Goal: Task Accomplishment & Management: Manage account settings

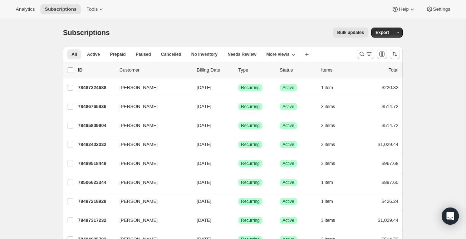
scroll to position [10, 0]
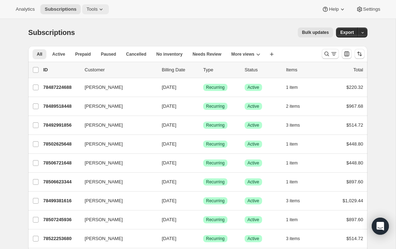
click at [104, 9] on icon at bounding box center [101, 9] width 7 height 7
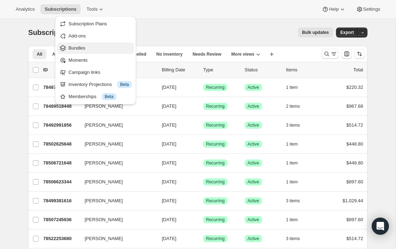
click at [78, 48] on span "Bundles" at bounding box center [77, 47] width 17 height 5
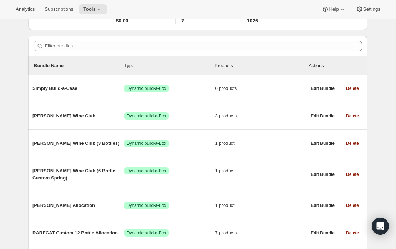
scroll to position [47, 0]
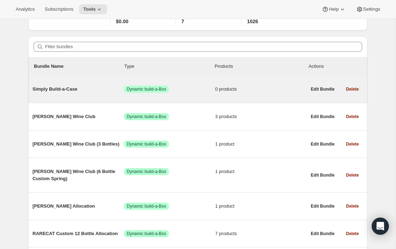
click at [61, 89] on span "Simply Build-a-Case" at bounding box center [78, 89] width 91 height 7
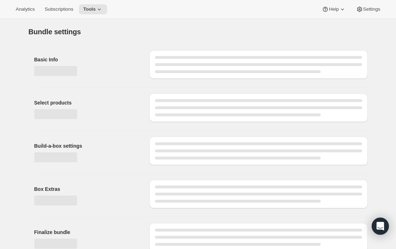
type input "Simply Build-a-Case"
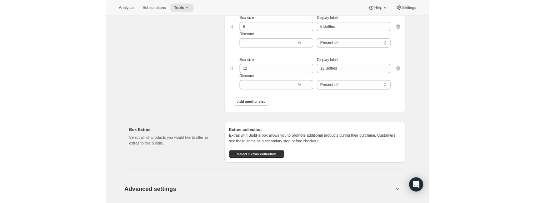
scroll to position [457, 0]
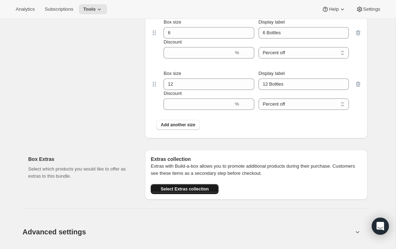
click at [178, 189] on span "Select Extras collection" at bounding box center [185, 190] width 48 height 6
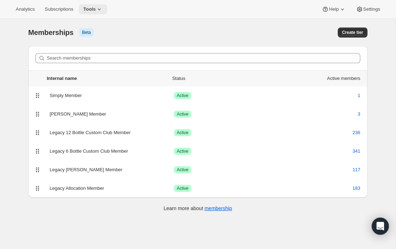
click at [102, 11] on icon at bounding box center [99, 9] width 7 height 7
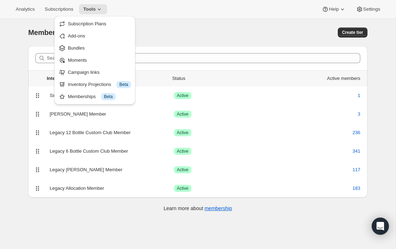
click at [164, 24] on div "[object Object]. This page is ready Memberships Info Beta Create tier" at bounding box center [197, 32] width 339 height 27
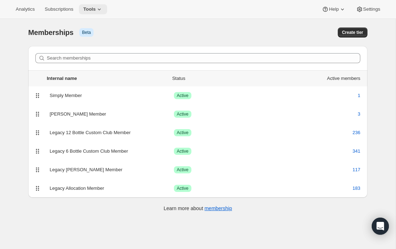
click at [101, 9] on icon at bounding box center [99, 10] width 3 height 2
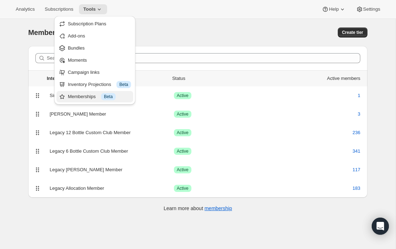
click at [77, 98] on div "Memberships Info Beta" at bounding box center [99, 96] width 63 height 7
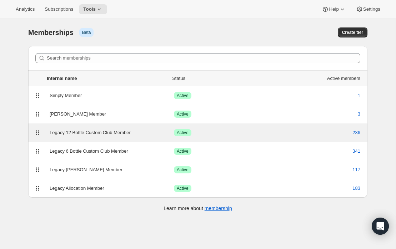
click at [99, 133] on div "Legacy 12 Bottle Custom Club Member" at bounding box center [112, 132] width 124 height 7
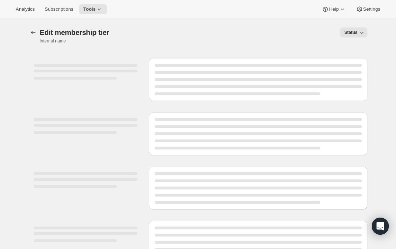
select select "products"
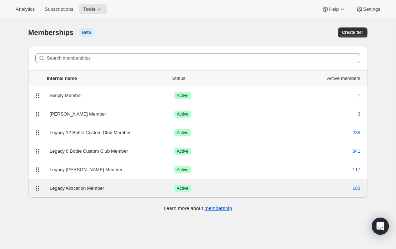
click at [77, 187] on div "Legacy Allocation Member" at bounding box center [112, 188] width 124 height 7
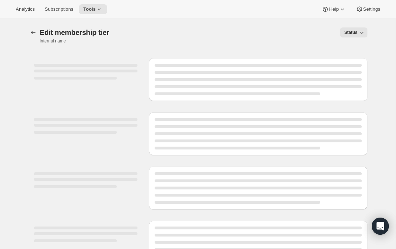
select select "products"
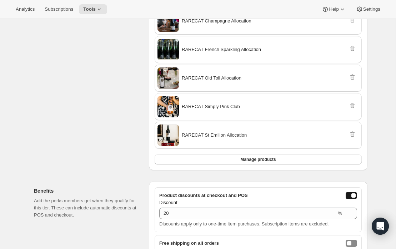
scroll to position [196, 0]
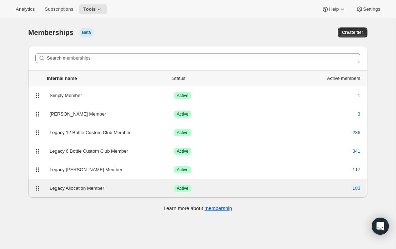
click at [89, 188] on div "Legacy Allocation Member" at bounding box center [112, 188] width 124 height 7
select select "products"
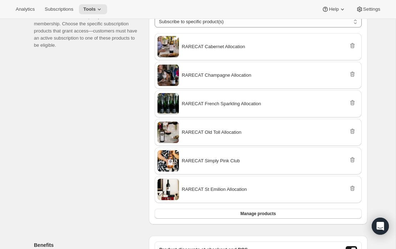
scroll to position [143, 0]
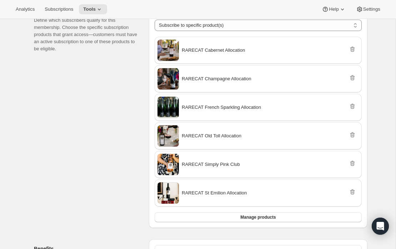
click at [209, 164] on span "RARECAT Simply Pink Club" at bounding box center [211, 164] width 58 height 7
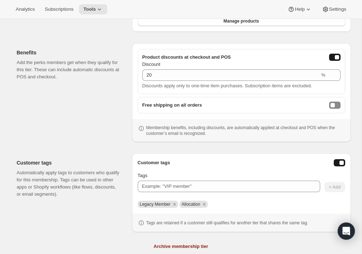
scroll to position [360, 0]
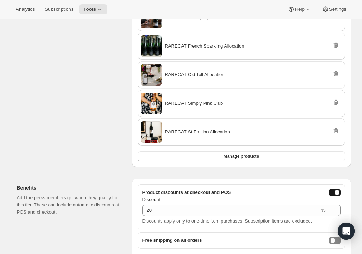
scroll to position [0, 0]
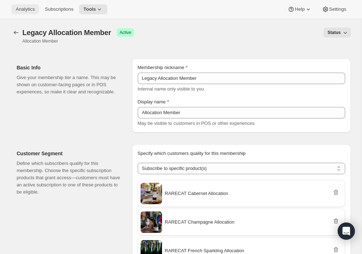
click at [30, 8] on span "Analytics" at bounding box center [25, 9] width 19 height 6
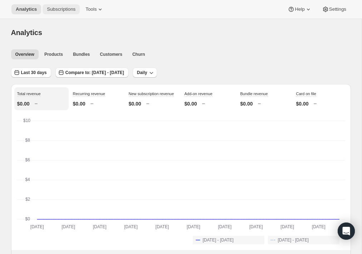
click at [68, 9] on span "Subscriptions" at bounding box center [61, 9] width 29 height 6
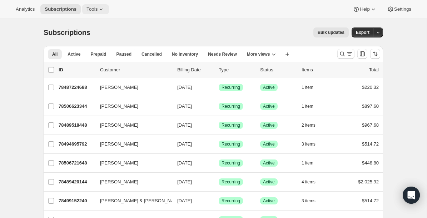
click at [104, 10] on icon at bounding box center [101, 9] width 7 height 7
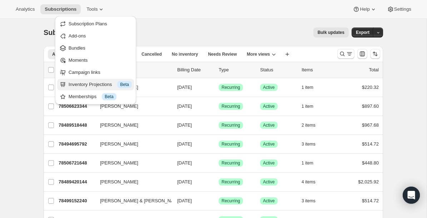
click at [79, 83] on div "Inventory Projections Info Beta" at bounding box center [100, 84] width 63 height 7
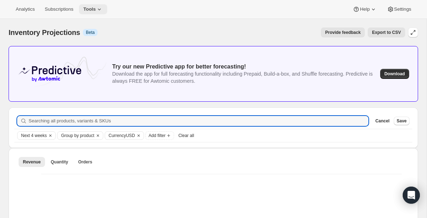
click at [103, 9] on icon at bounding box center [99, 9] width 7 height 7
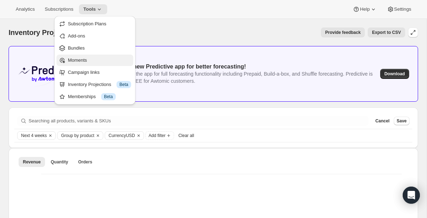
click at [83, 60] on span "Moments" at bounding box center [77, 60] width 19 height 5
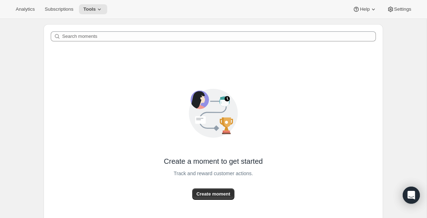
scroll to position [66, 0]
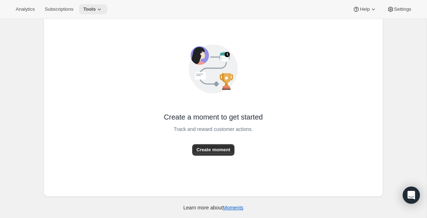
click at [103, 9] on icon at bounding box center [99, 9] width 7 height 7
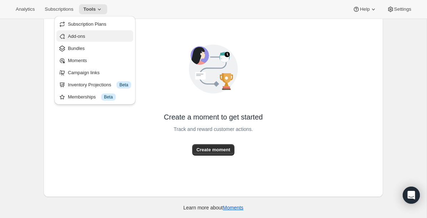
click at [82, 38] on span "Add-ons" at bounding box center [76, 36] width 17 height 5
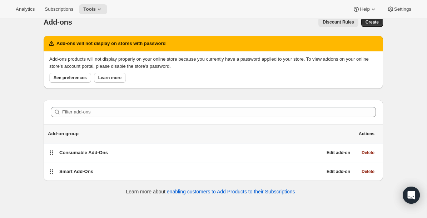
scroll to position [19, 0]
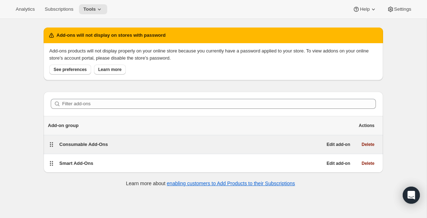
click at [85, 144] on span "Consumable Add-Ons" at bounding box center [83, 144] width 49 height 5
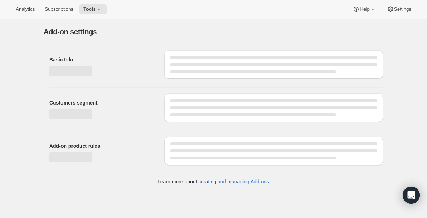
select select "selectedProducts"
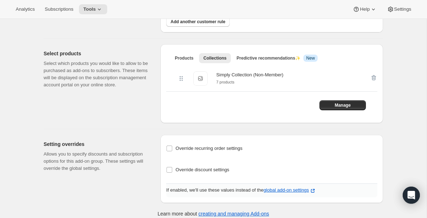
scroll to position [390, 0]
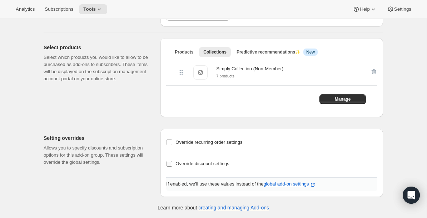
click at [169, 165] on input "Override discount settings" at bounding box center [170, 164] width 6 height 6
checkbox input "true"
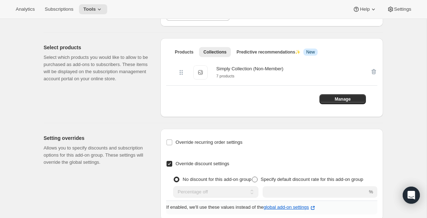
click at [258, 179] on span at bounding box center [255, 180] width 6 height 6
click at [252, 177] on input "Specify default discount rate for this add-on group" at bounding box center [252, 177] width 0 height 0
radio input "true"
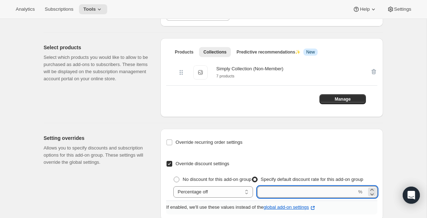
click at [313, 192] on input "number" at bounding box center [306, 192] width 99 height 11
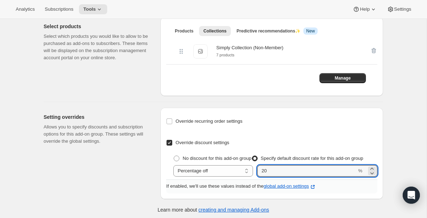
scroll to position [413, 0]
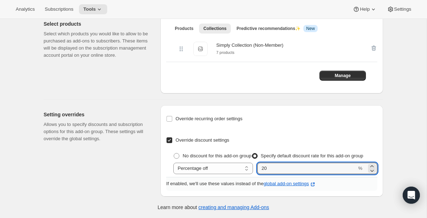
type input "20"
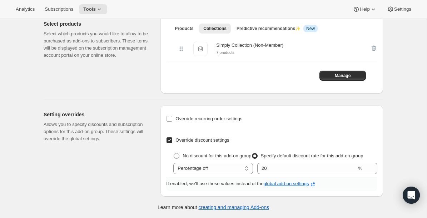
click at [171, 140] on input "Override discount settings" at bounding box center [170, 141] width 6 height 6
checkbox input "false"
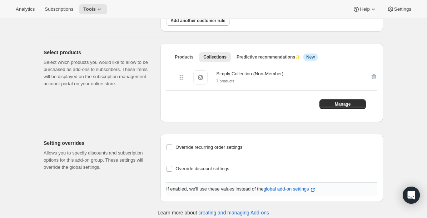
scroll to position [390, 0]
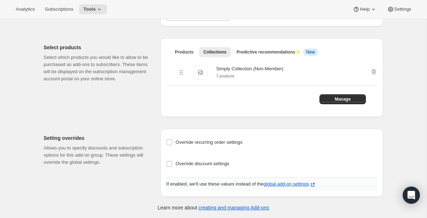
click at [260, 67] on div "Simply Collection (Non-Member)" at bounding box center [249, 68] width 67 height 7
click at [343, 99] on span "Manage" at bounding box center [343, 99] width 16 height 6
click at [102, 8] on icon at bounding box center [99, 9] width 7 height 7
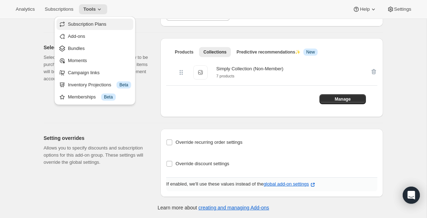
click at [86, 23] on span "Subscription Plans" at bounding box center [87, 23] width 39 height 5
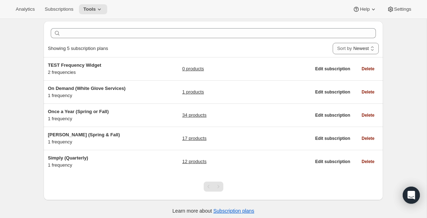
scroll to position [28, 0]
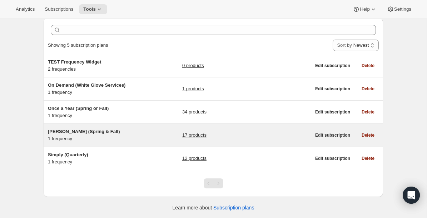
click at [193, 135] on link "17 products" at bounding box center [194, 135] width 24 height 7
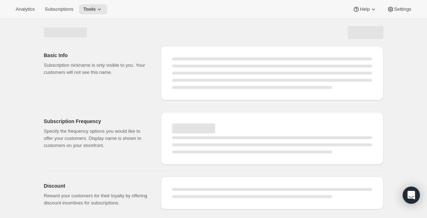
select select "WEEK"
select select "MONTH"
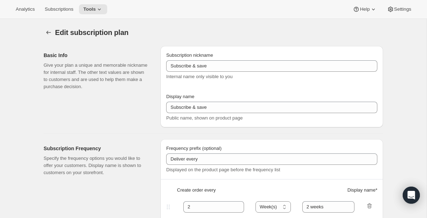
type input "[PERSON_NAME] (Spring & Fall)"
type input "Join [PERSON_NAME] Club"
type input "Delivery every"
type input "6"
select select "MONTH"
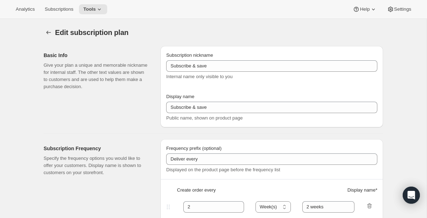
type input "Spring & Fall"
type input "20"
type input "No obligation, modify or cancel your wine club anytime."
checkbox input "true"
select select "YEARDAY"
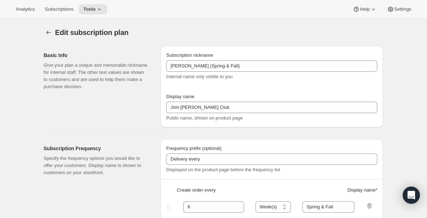
select select "3"
select select "20"
select select "9"
select select "25"
click at [103, 7] on icon at bounding box center [99, 9] width 7 height 7
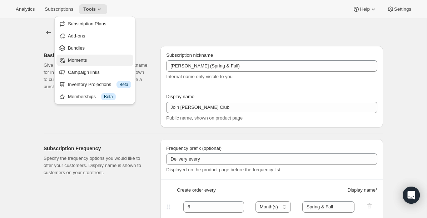
click at [80, 61] on span "Moments" at bounding box center [77, 60] width 19 height 5
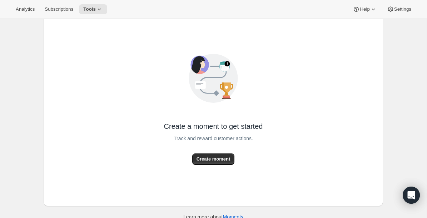
scroll to position [66, 0]
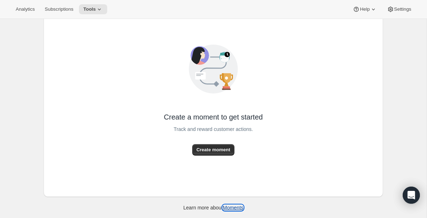
click at [233, 207] on link "Moments" at bounding box center [233, 208] width 21 height 6
